Goal: Task Accomplishment & Management: Use online tool/utility

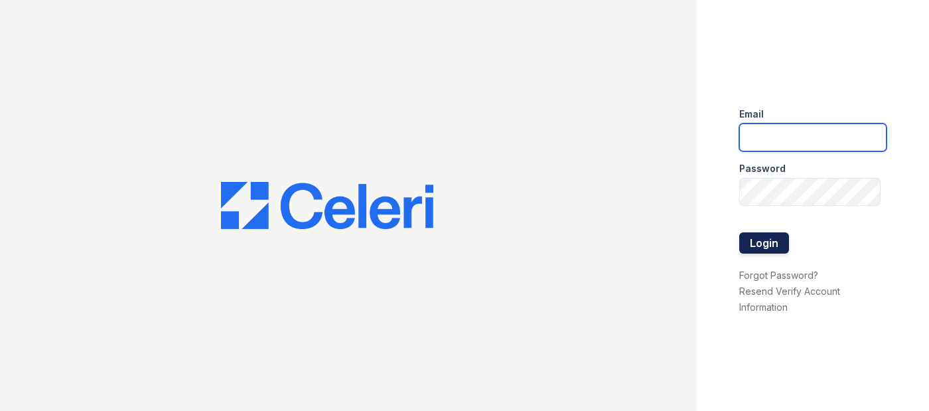
type input "efk@mns.com"
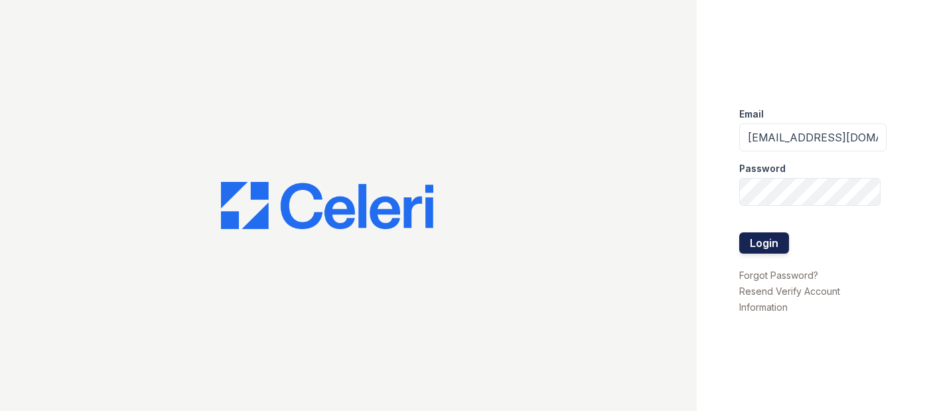
click at [773, 237] on button "Login" at bounding box center [765, 242] width 50 height 21
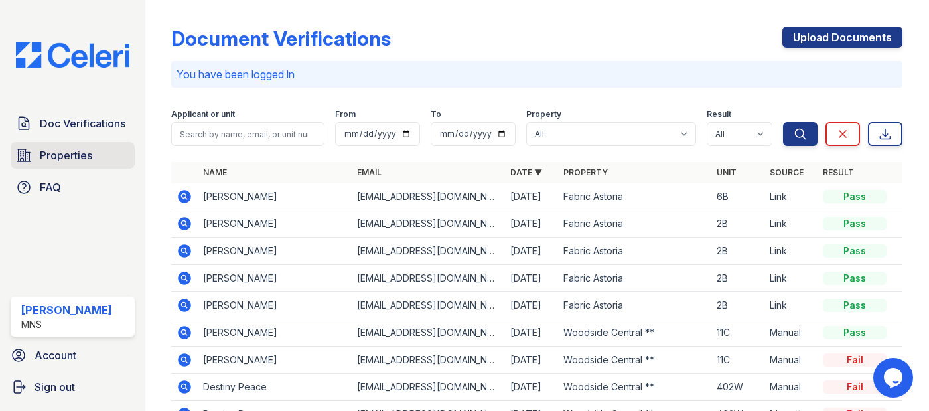
click at [66, 155] on span "Properties" at bounding box center [66, 155] width 52 height 16
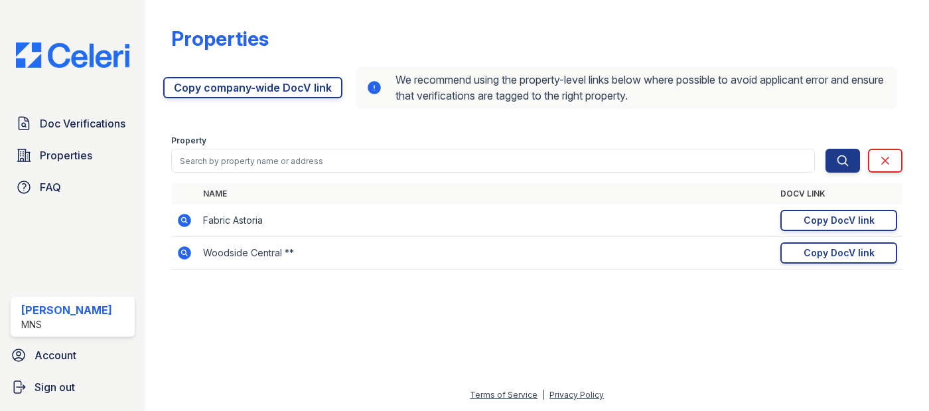
click at [272, 212] on td "Fabric Astoria" at bounding box center [487, 220] width 578 height 33
click at [821, 214] on div "Copy DocV link" at bounding box center [839, 220] width 71 height 13
